Goal: Task Accomplishment & Management: Complete application form

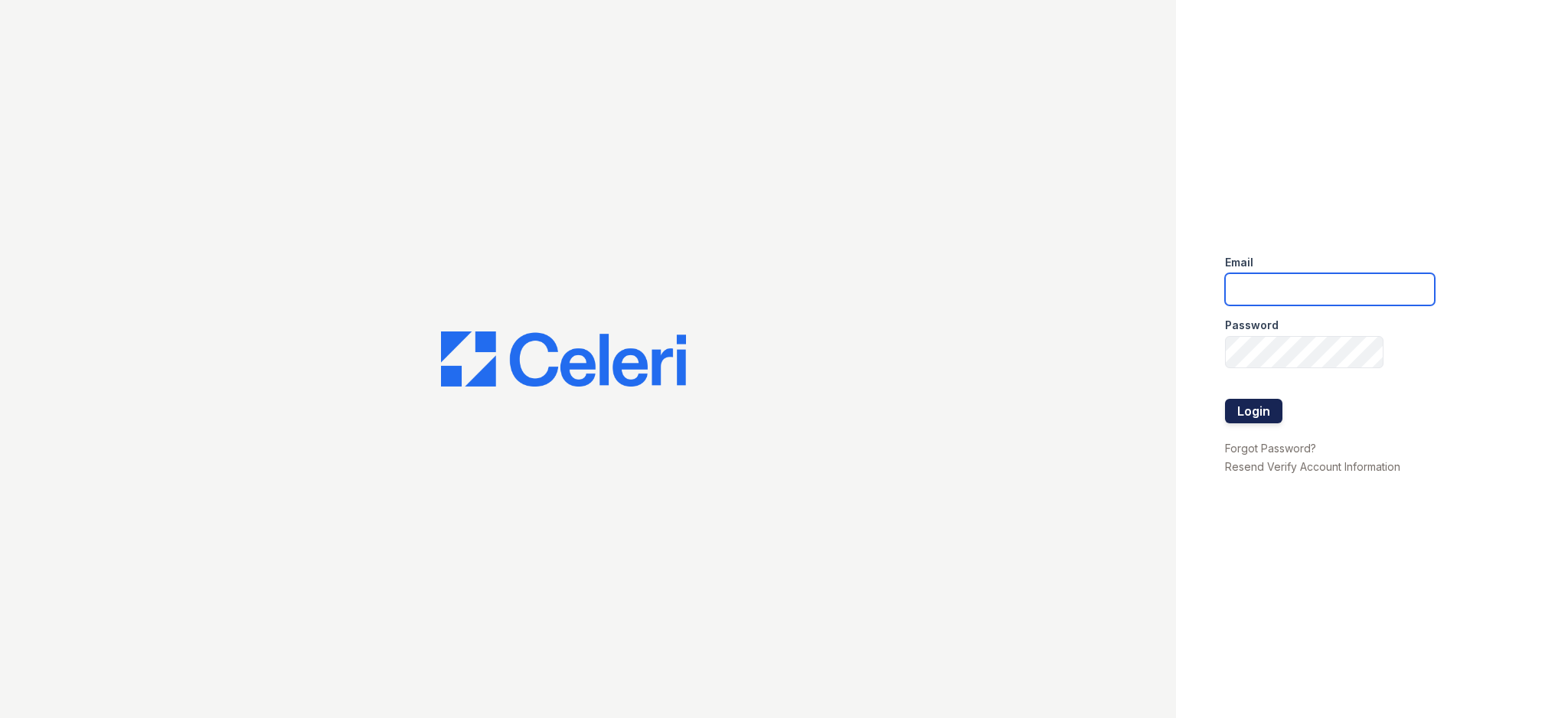
type input "[EMAIL_ADDRESS][DOMAIN_NAME]"
click at [1258, 405] on button "Login" at bounding box center [1253, 411] width 57 height 25
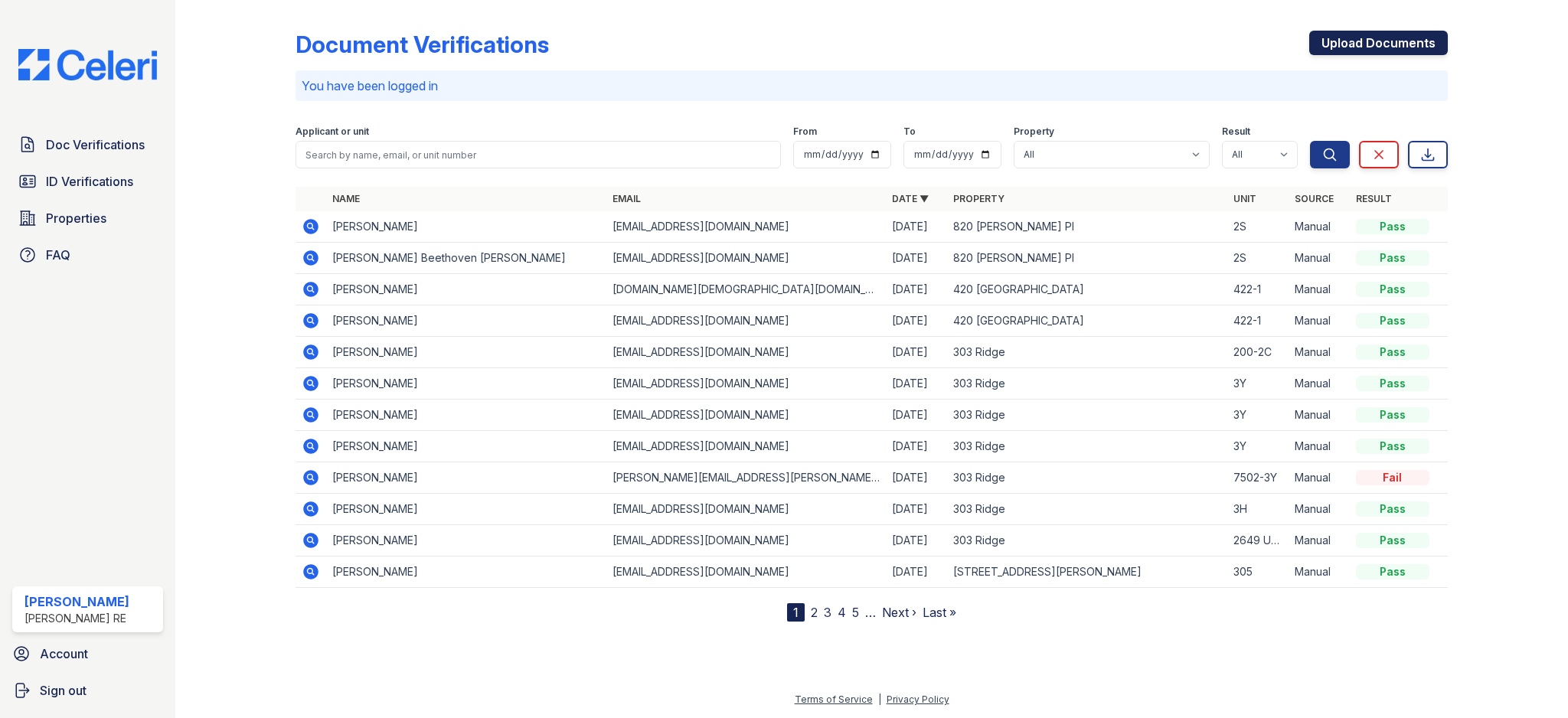
click at [1412, 46] on link "Upload Documents" at bounding box center [1378, 43] width 139 height 25
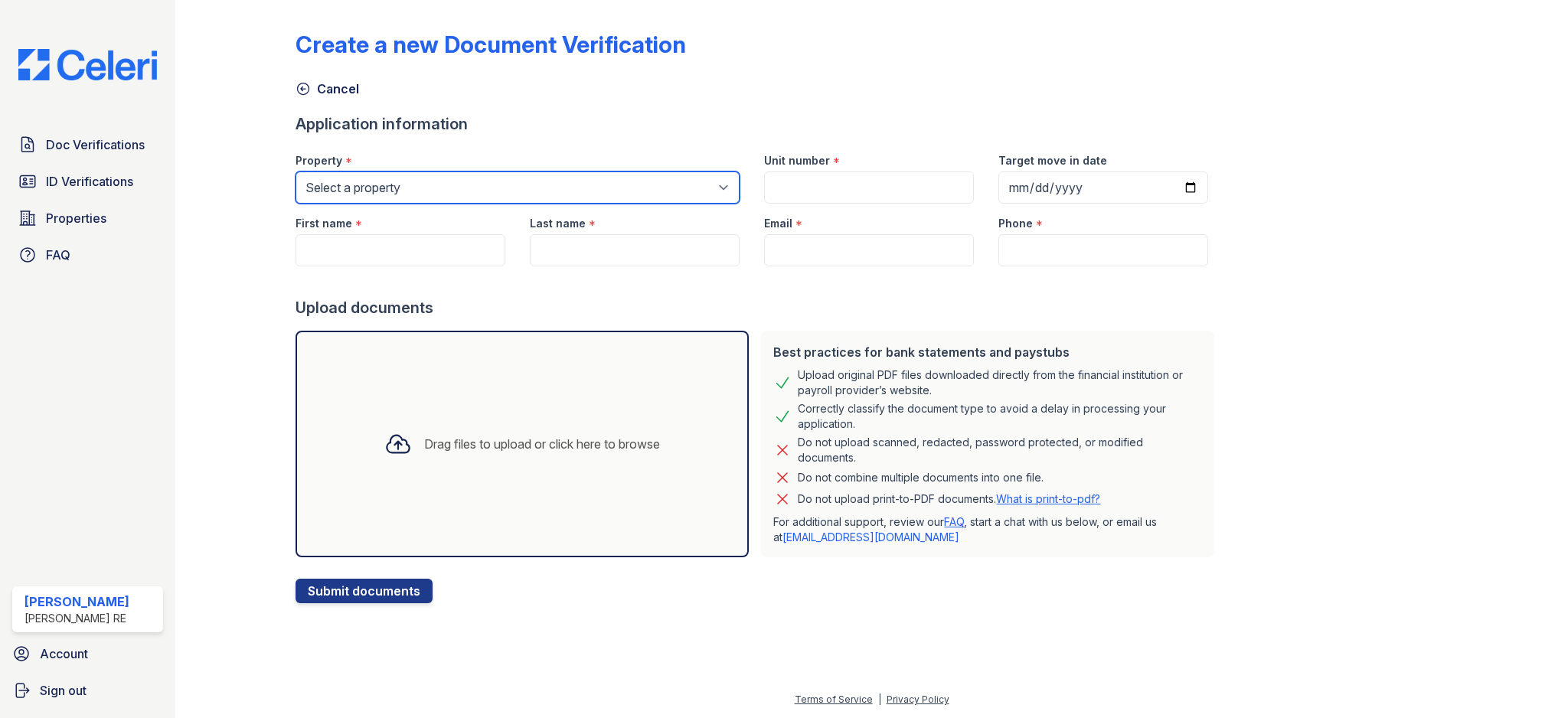
click at [490, 188] on select "Select a property 303 Ridge 309 Sherman Ave 316 Sherman Ave 420 Elmwood 801 Cas…" at bounding box center [517, 187] width 444 height 33
select select "3100"
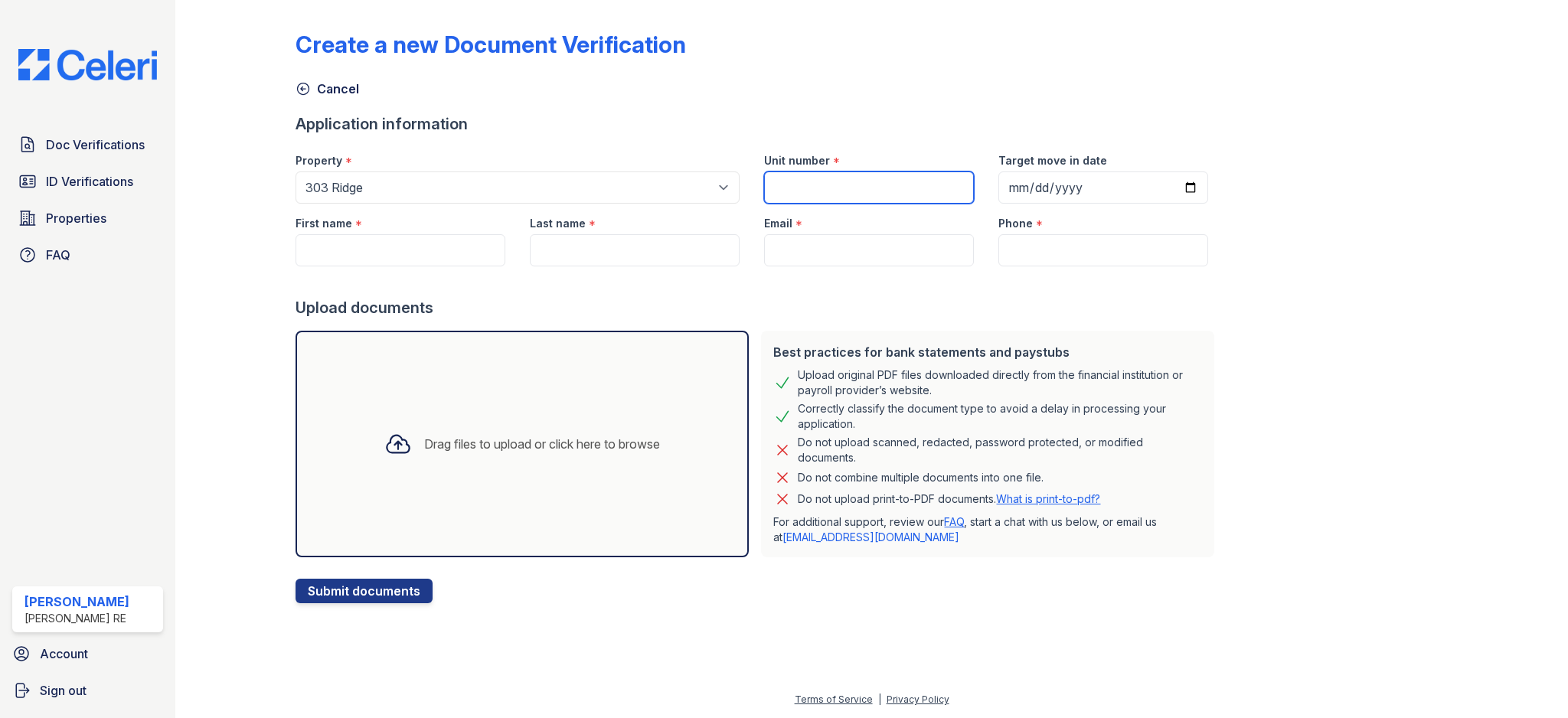
click at [871, 195] on input "Unit number" at bounding box center [869, 187] width 209 height 33
type input "2C"
click at [367, 251] on input "First name" at bounding box center [400, 250] width 209 height 33
type input "Roxy"
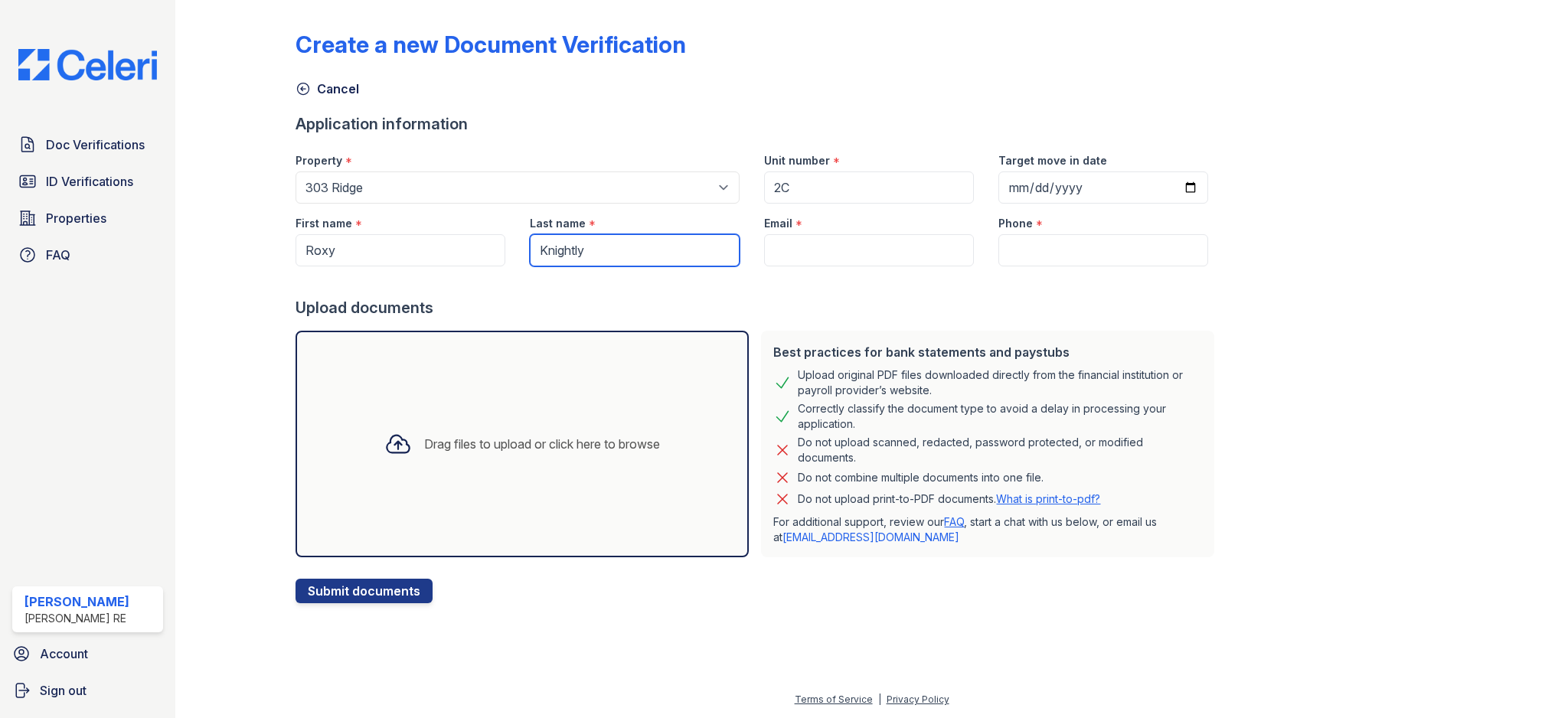
type input "Knightly"
click at [1057, 247] on input "Phone" at bounding box center [1103, 250] width 209 height 33
paste input "312-656-5000"
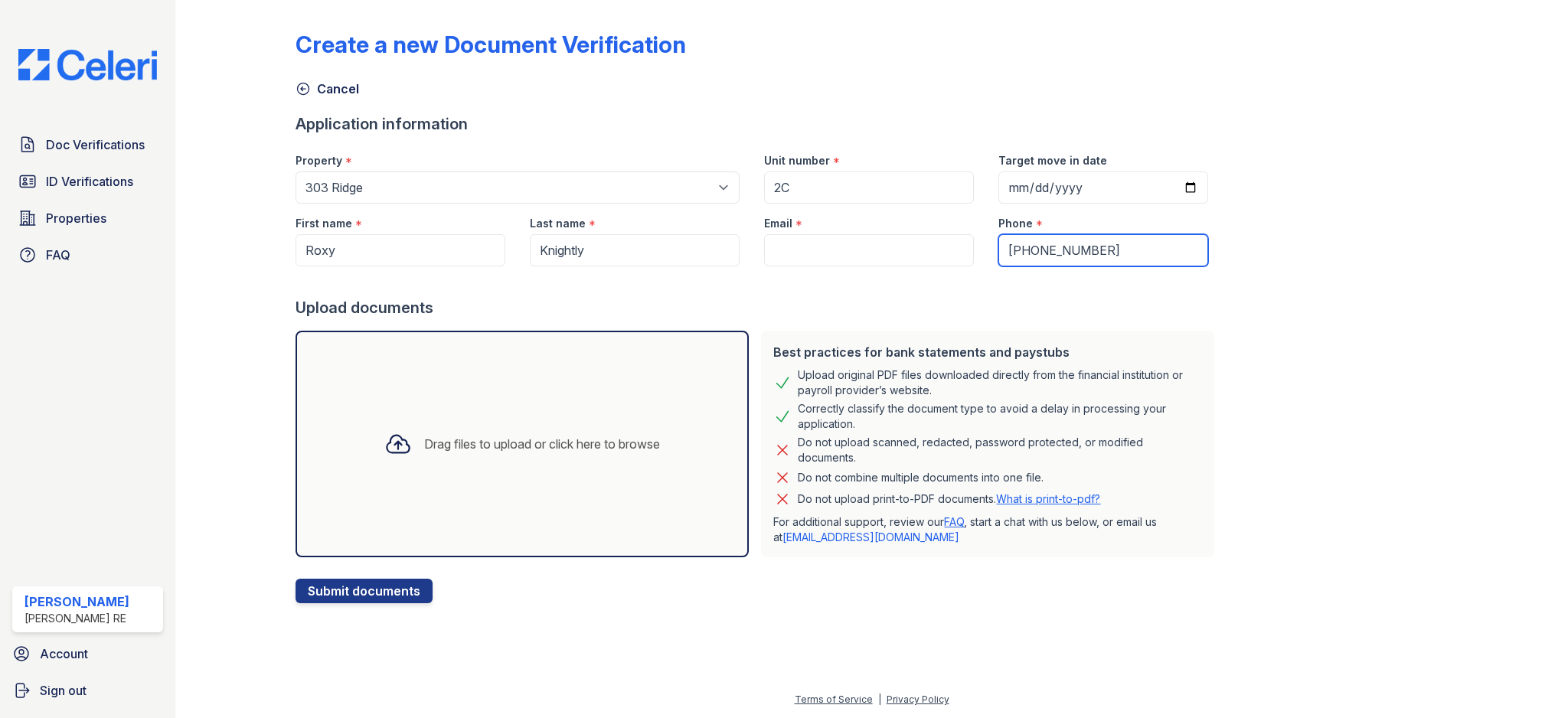
type input "312-656-5000"
drag, startPoint x: 967, startPoint y: 324, endPoint x: 971, endPoint y: 311, distance: 13.6
click at [968, 323] on form "Application information Property * Select a property 303 Ridge 309 Sherman Ave …" at bounding box center [757, 358] width 924 height 490
click at [858, 252] on input "Email" at bounding box center [869, 250] width 209 height 33
paste input "queeninarmor@gmail.com"
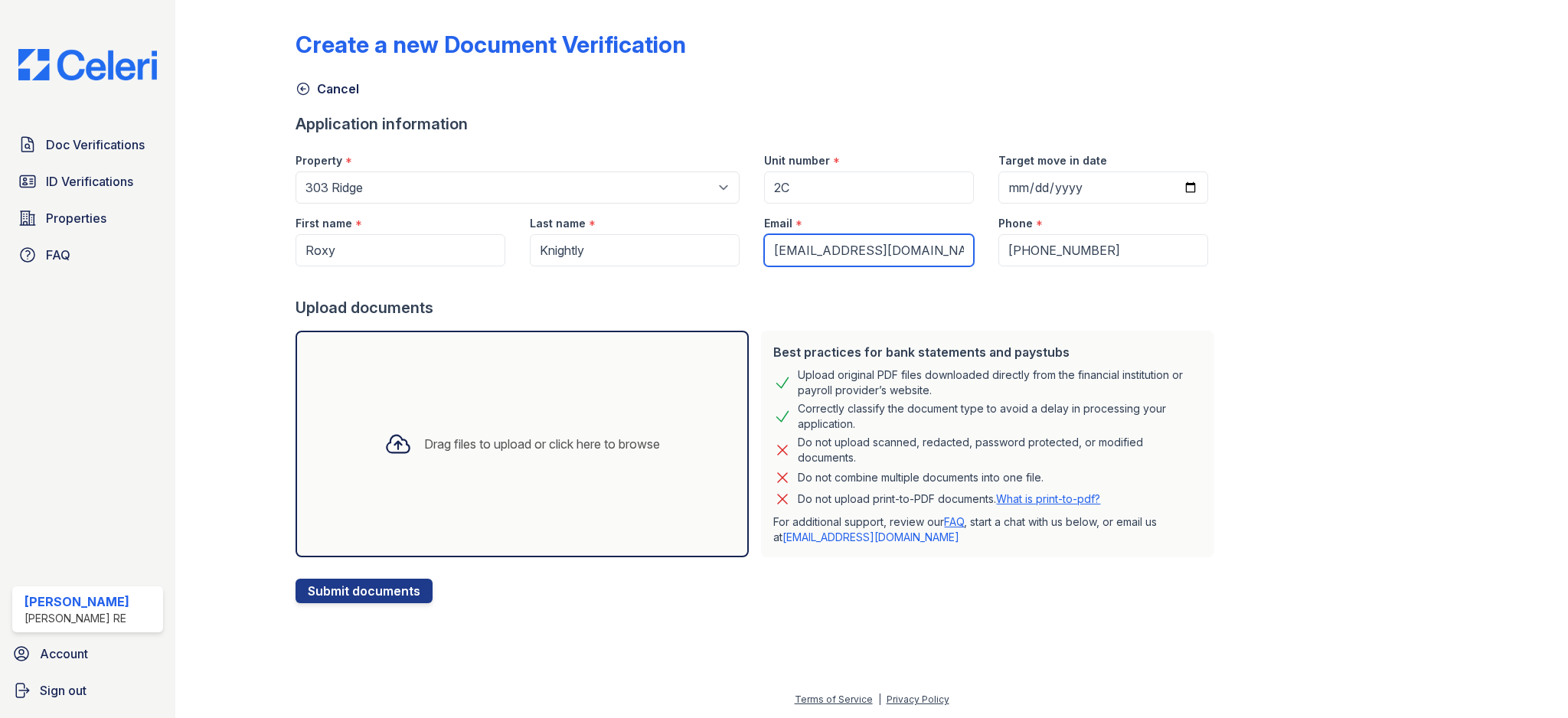
type input "queeninarmor@gmail.com"
click at [804, 316] on div "Upload documents" at bounding box center [757, 308] width 924 height 21
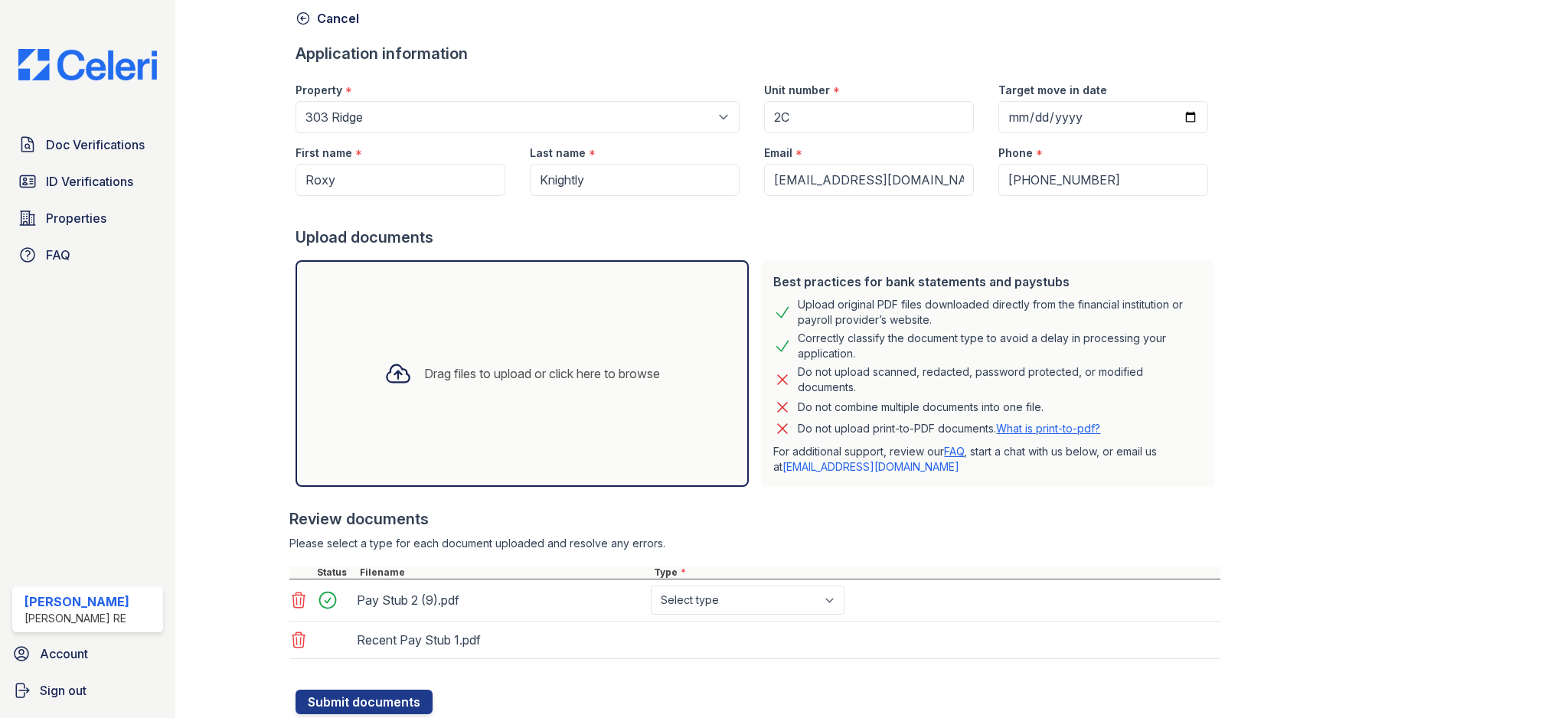
scroll to position [119, 0]
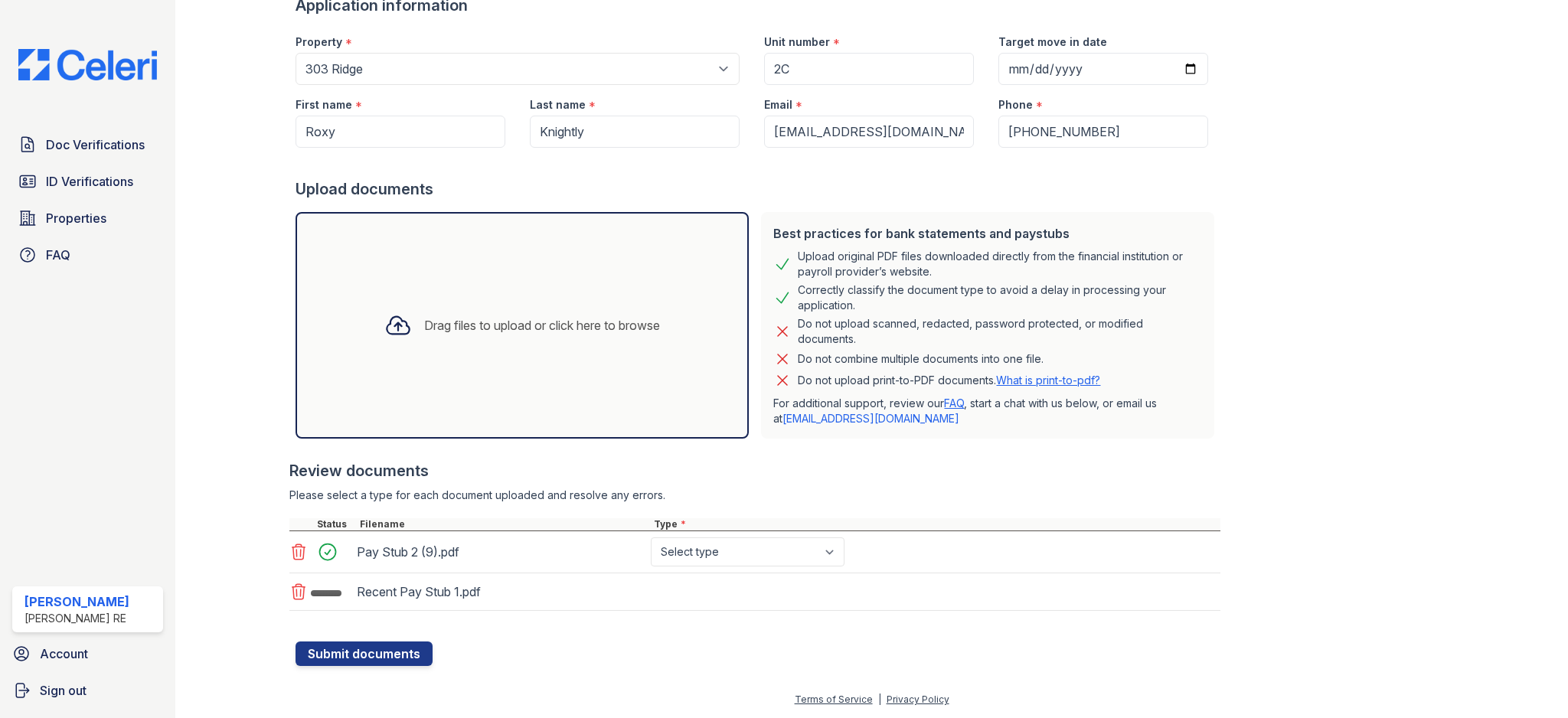
click at [799, 548] on select "Select type Paystub Bank Statement Offer Letter Tax Documents Benefit Award Let…" at bounding box center [748, 552] width 193 height 29
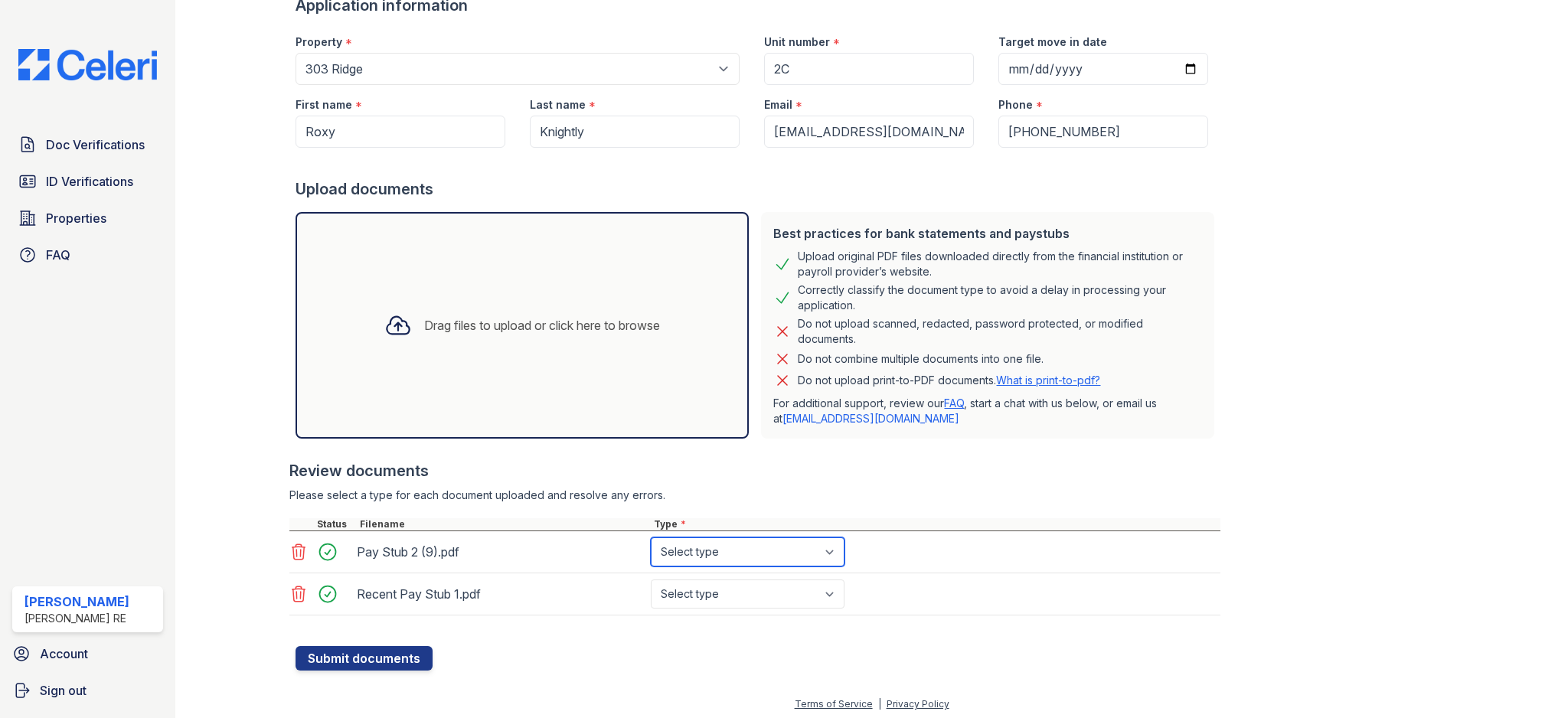
select select "paystub"
click at [761, 594] on select "Select type Paystub Bank Statement Offer Letter Tax Documents Benefit Award Let…" at bounding box center [748, 594] width 193 height 29
select select "paystub"
click at [379, 664] on button "Submit documents" at bounding box center [364, 659] width 137 height 25
